Goal: Task Accomplishment & Management: Use online tool/utility

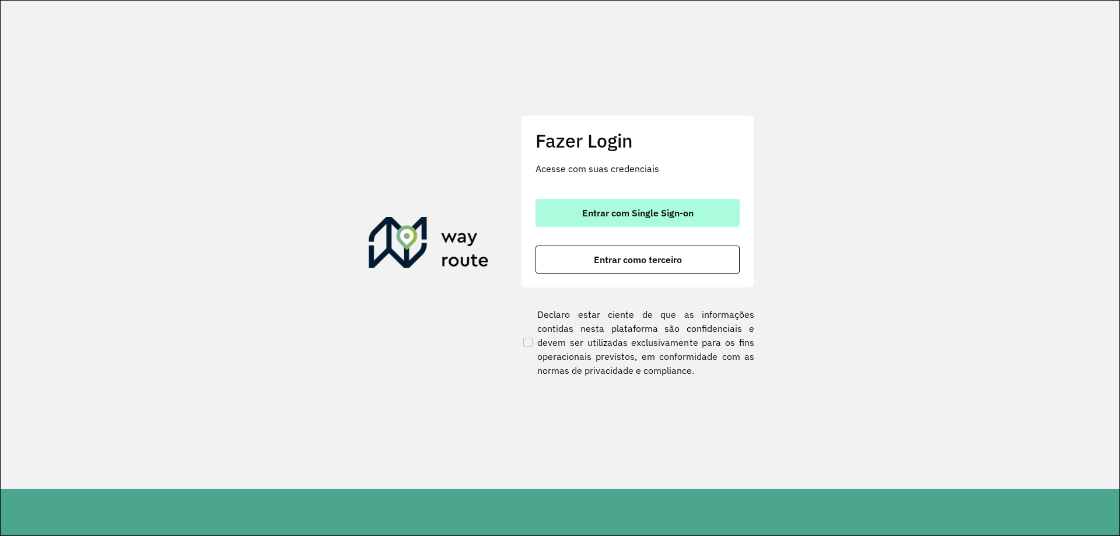
click at [689, 212] on span "Entrar com Single Sign-on" at bounding box center [637, 212] width 111 height 9
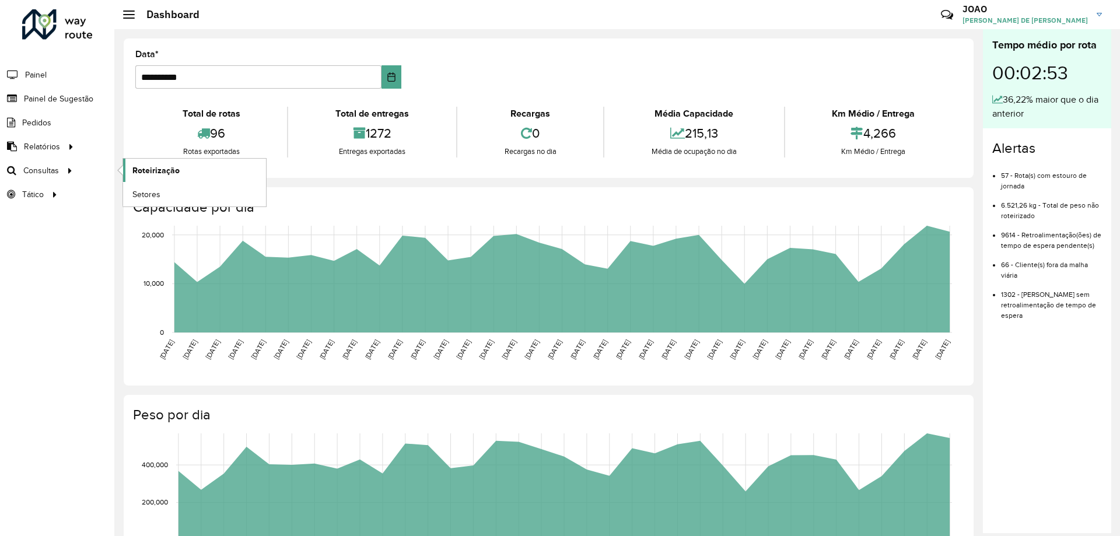
click at [155, 171] on span "Roteirização" at bounding box center [155, 170] width 47 height 12
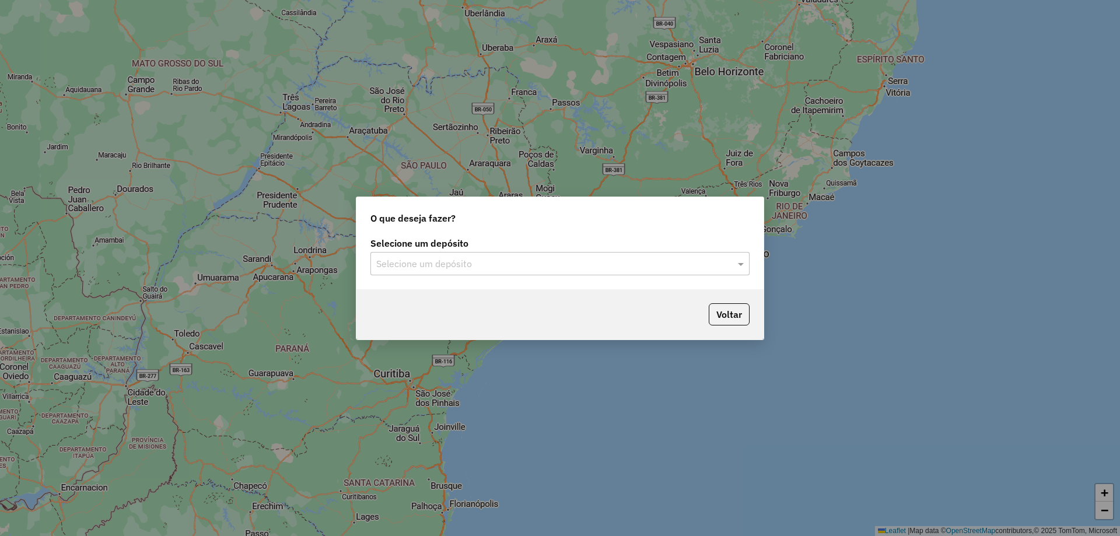
click at [678, 257] on input "text" at bounding box center [548, 264] width 344 height 14
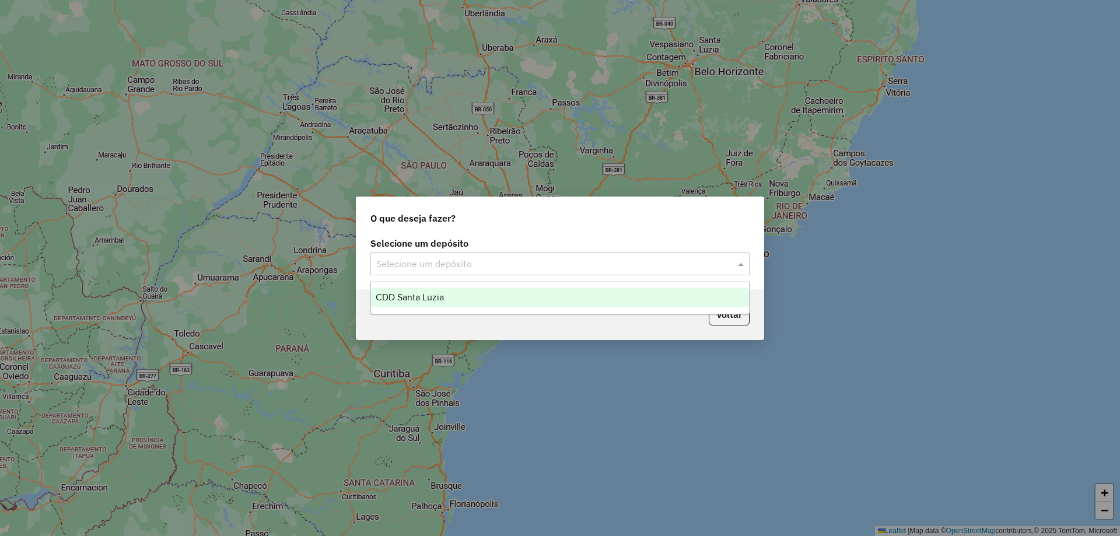
click at [526, 292] on div "CDD Santa Luzia" at bounding box center [560, 297] width 378 height 20
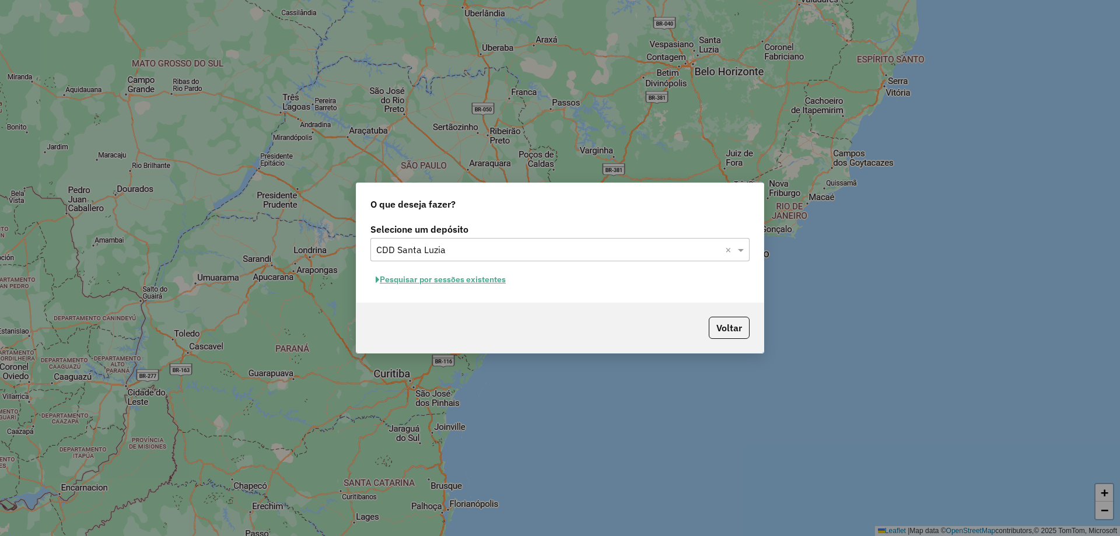
click at [490, 278] on button "Pesquisar por sessões existentes" at bounding box center [440, 280] width 141 height 18
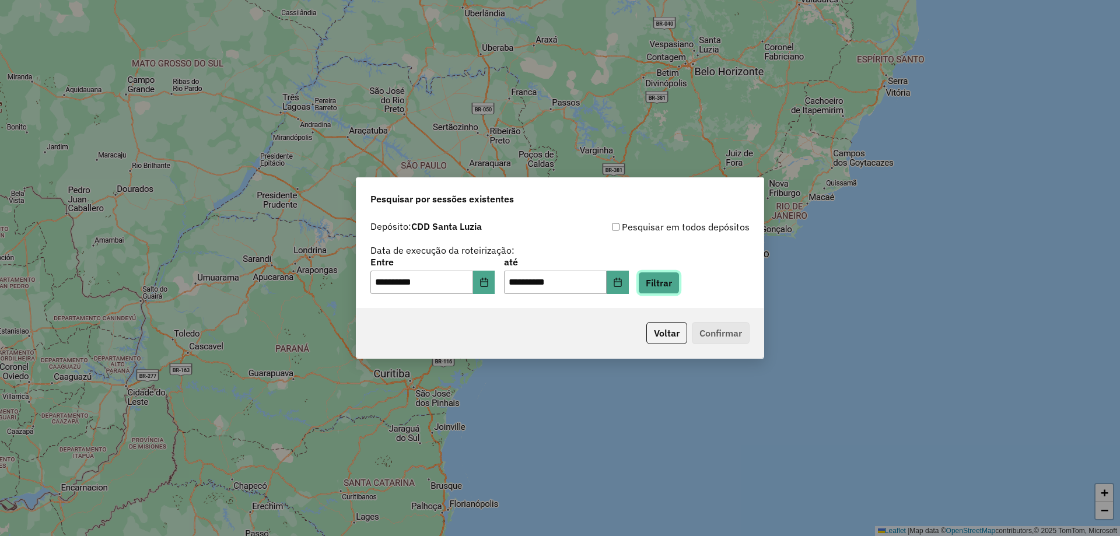
click at [669, 283] on button "Filtrar" at bounding box center [658, 283] width 41 height 22
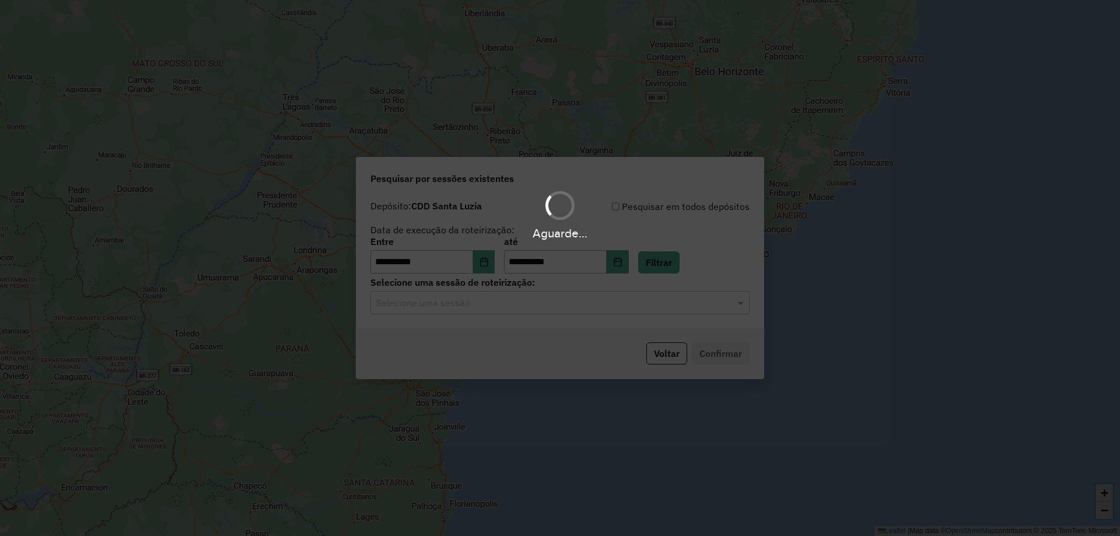
click at [516, 306] on hb-app "**********" at bounding box center [560, 268] width 1120 height 536
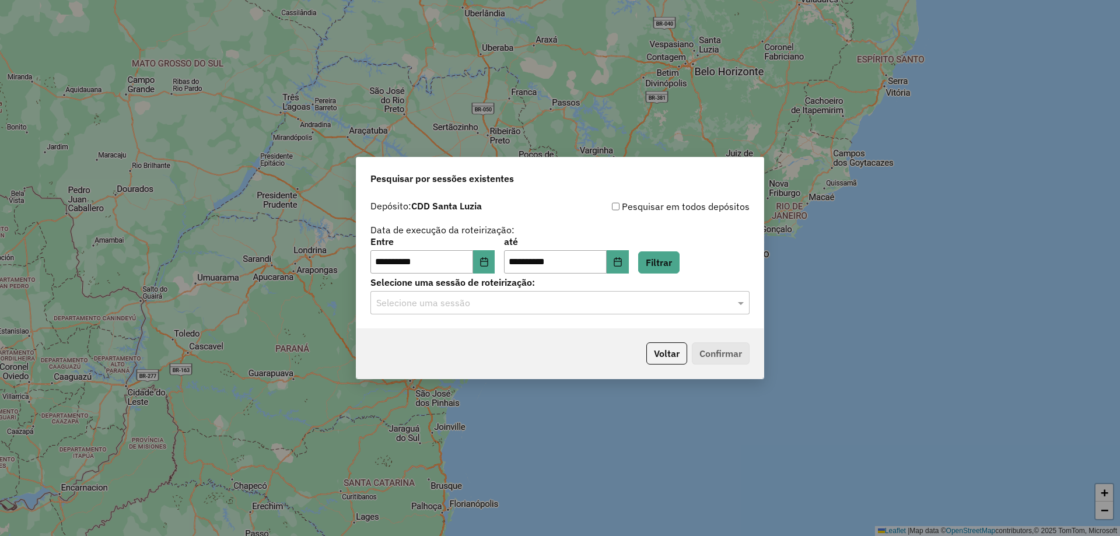
click at [517, 307] on input "text" at bounding box center [548, 303] width 344 height 14
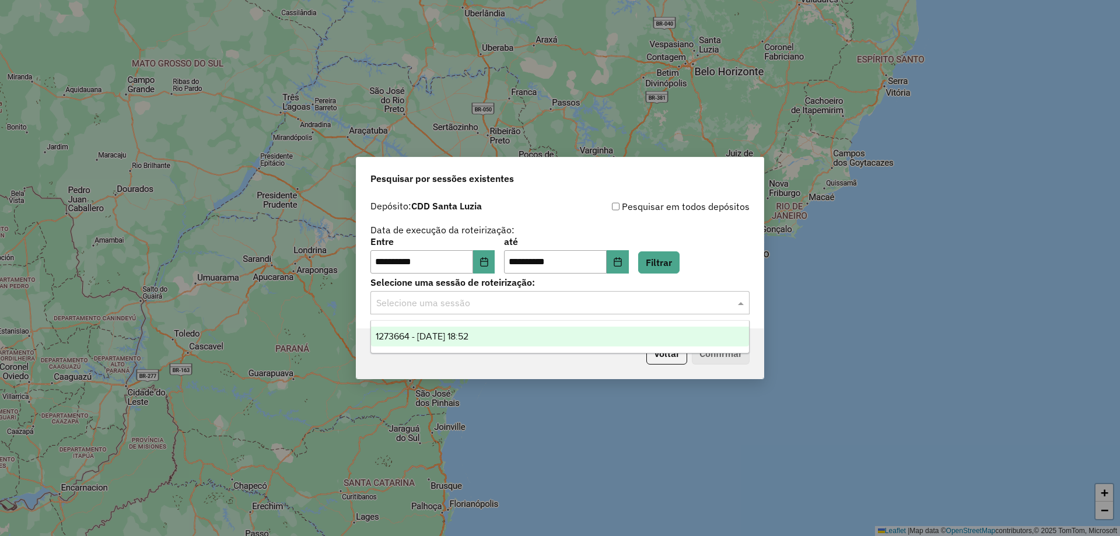
click at [518, 334] on div "1273664 - 11/09/2025 18:52" at bounding box center [560, 337] width 378 height 20
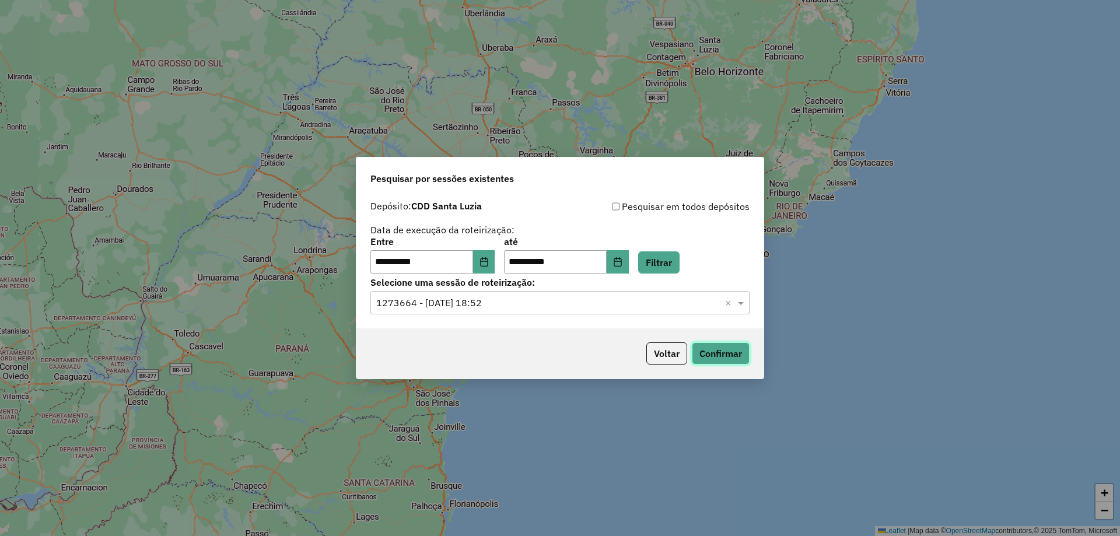
click at [718, 349] on button "Confirmar" at bounding box center [721, 353] width 58 height 22
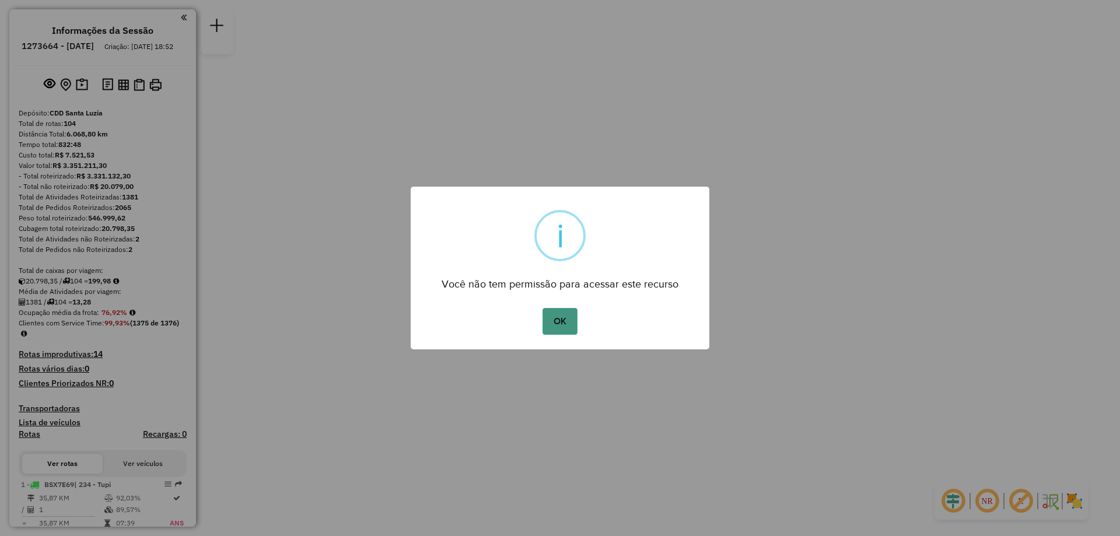
click at [563, 317] on button "OK" at bounding box center [559, 321] width 34 height 27
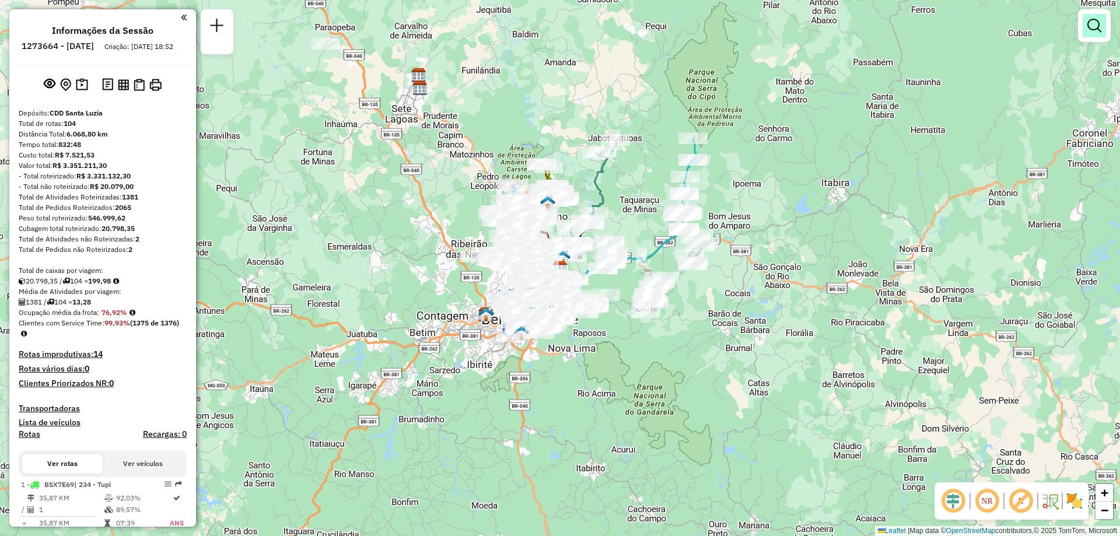
click at [1096, 31] on em at bounding box center [1094, 26] width 14 height 14
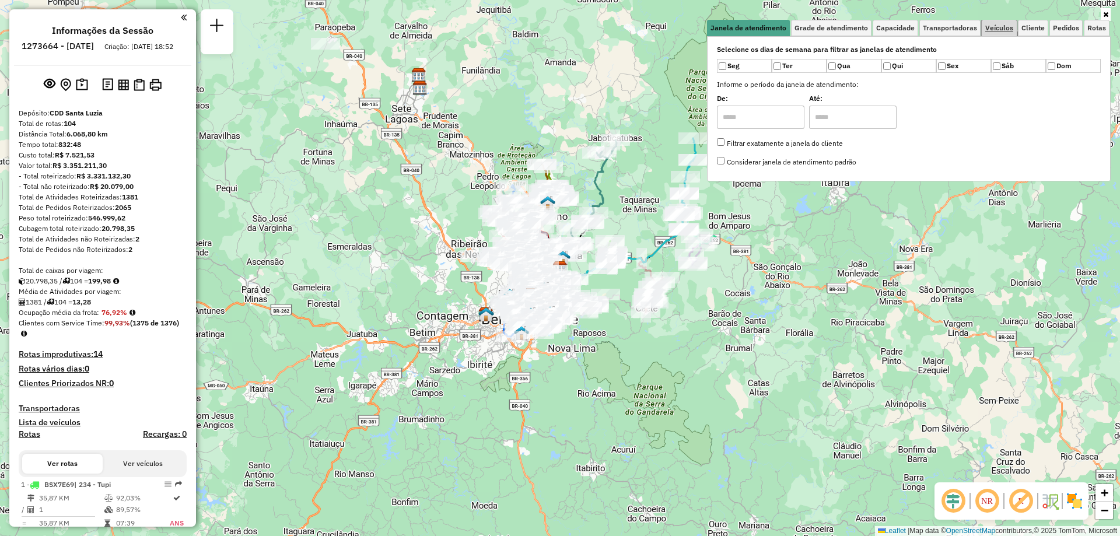
click at [990, 31] on span "Veículos" at bounding box center [999, 27] width 28 height 7
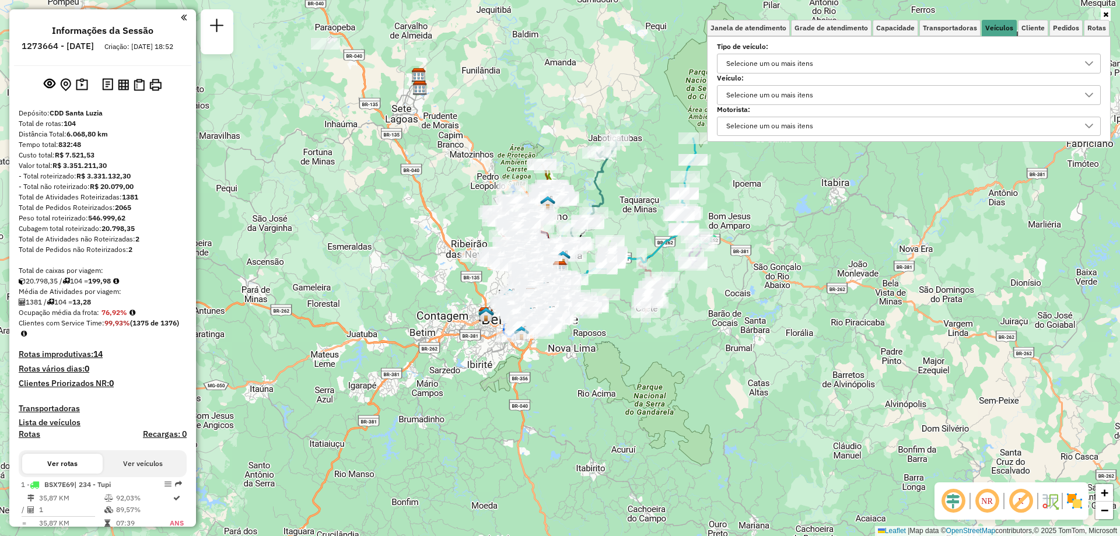
click at [807, 99] on div "Selecione um ou mais itens" at bounding box center [769, 95] width 95 height 19
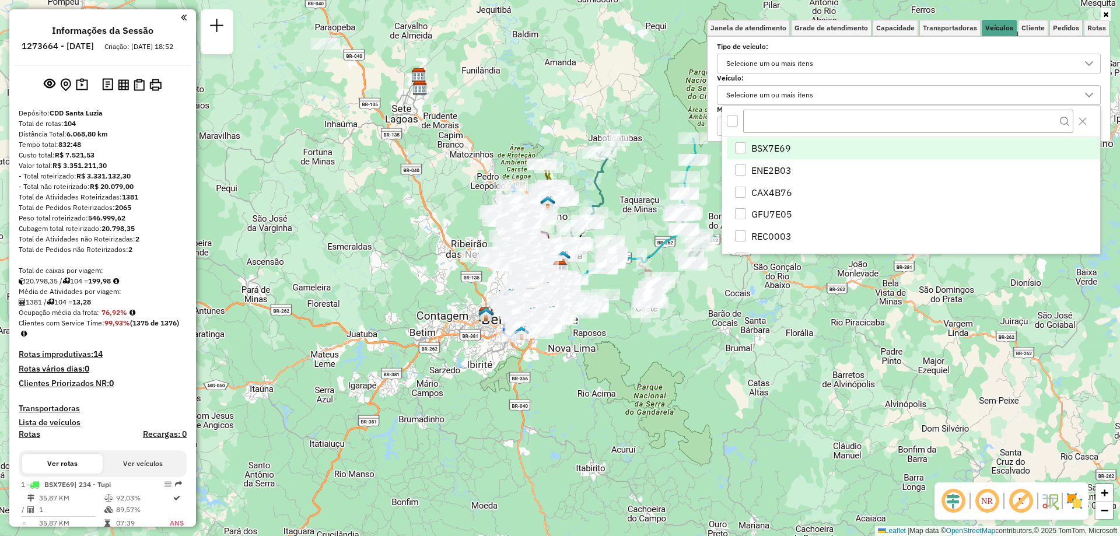
scroll to position [7, 40]
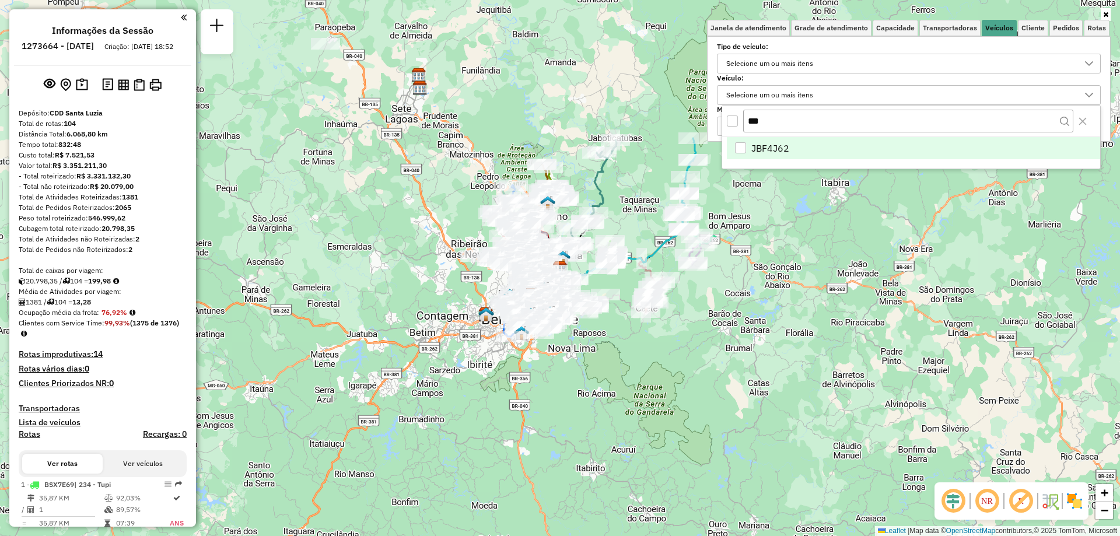
type input "***"
click at [818, 151] on li "JBF4J62" at bounding box center [913, 148] width 373 height 22
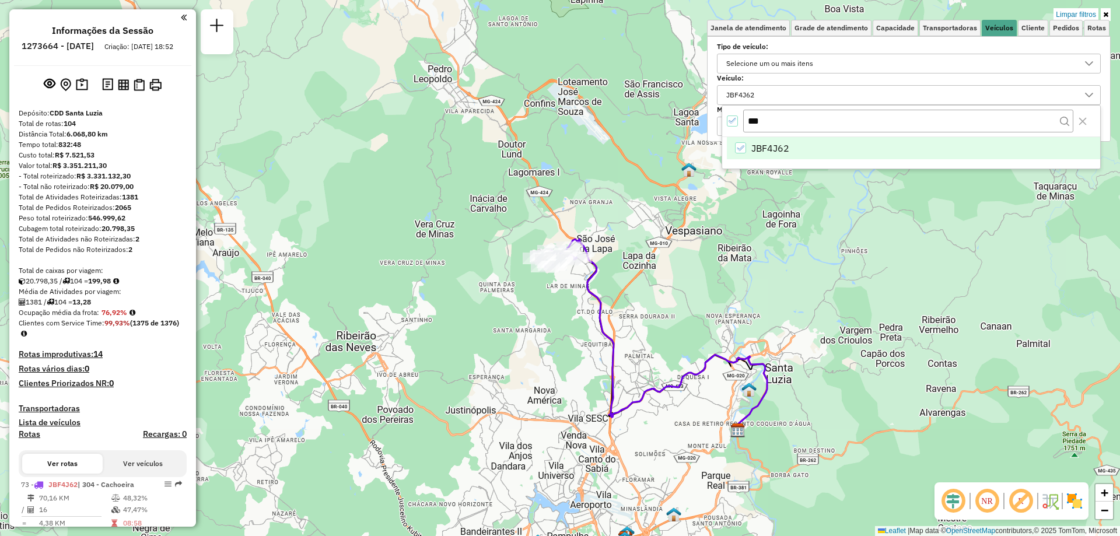
drag, startPoint x: 574, startPoint y: 202, endPoint x: 537, endPoint y: 297, distance: 101.4
click at [536, 295] on div "Limpar filtros Janela de atendimento Grade de atendimento Capacidade Transporta…" at bounding box center [560, 268] width 1120 height 536
